Goal: Communication & Community: Participate in discussion

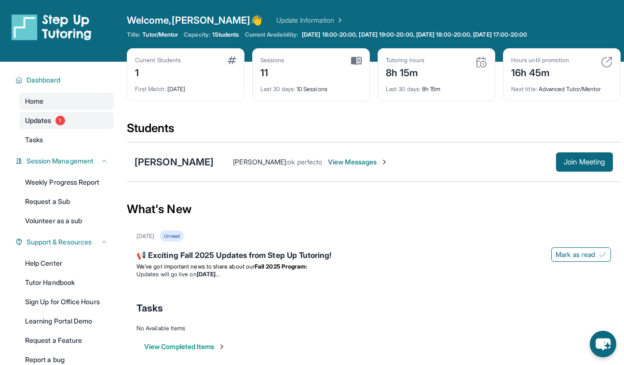
click at [101, 126] on link "Updates 1" at bounding box center [66, 120] width 94 height 17
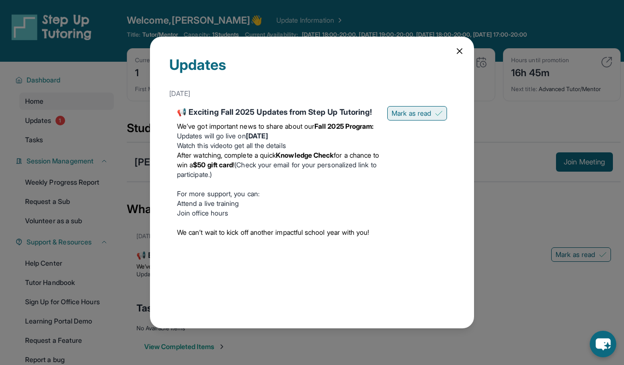
click at [420, 112] on span "Mark as read" at bounding box center [411, 113] width 40 height 10
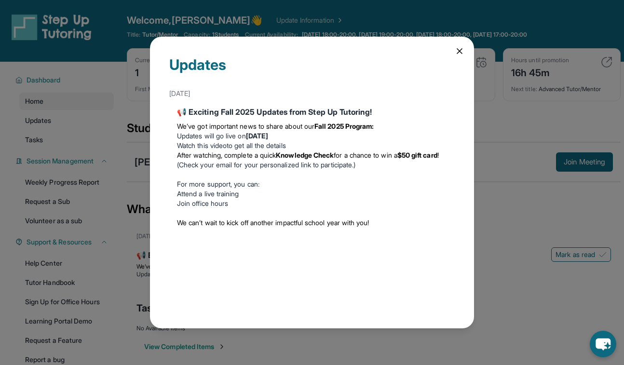
click at [465, 47] on div "Updates [DATE] 📢 Exciting Fall 2025 Updates from Step Up Tutoring! We’ve got im…" at bounding box center [312, 183] width 324 height 292
click at [458, 52] on icon at bounding box center [459, 51] width 10 height 10
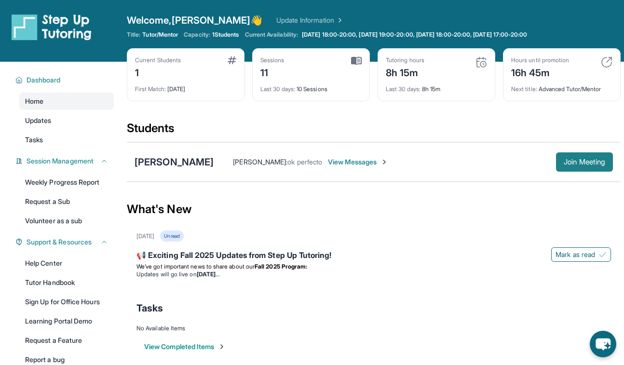
click at [580, 168] on button "Join Meeting" at bounding box center [584, 161] width 57 height 19
